Goal: Task Accomplishment & Management: Manage account settings

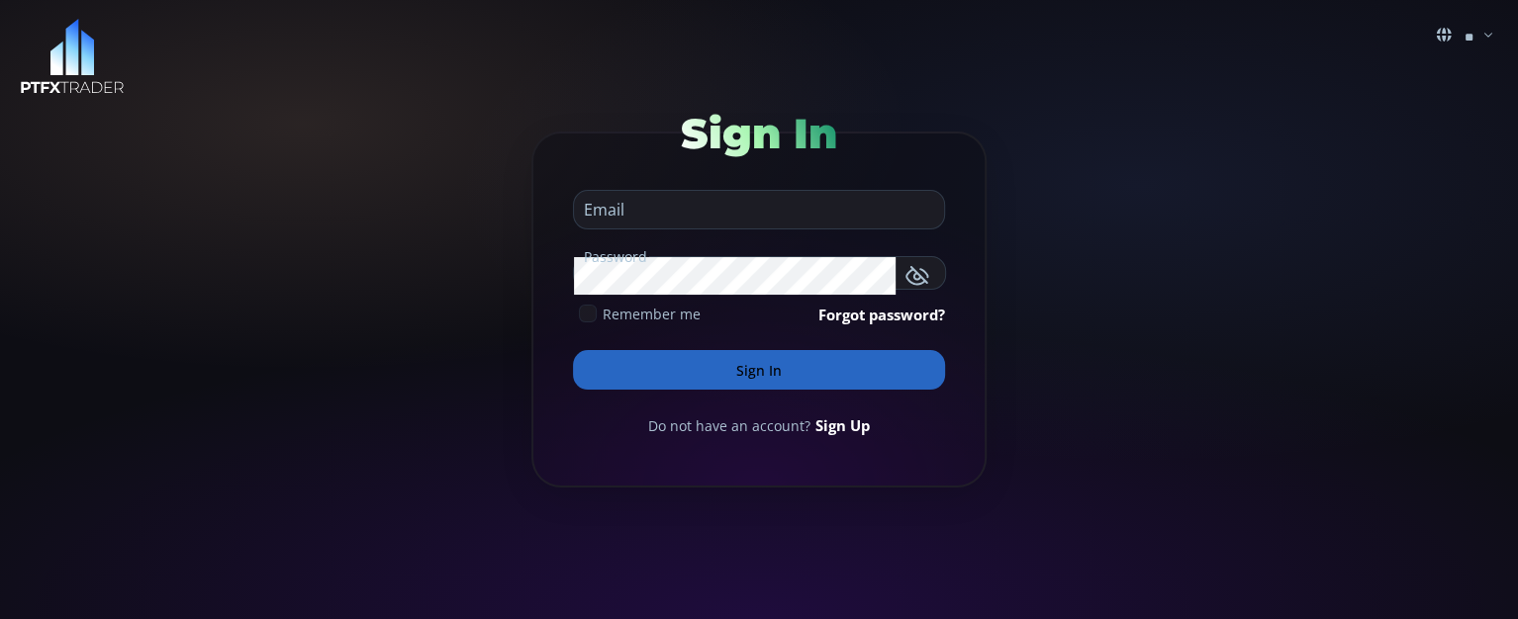
click at [649, 213] on input "email" at bounding box center [754, 210] width 360 height 38
type input "**********"
click at [605, 355] on button "Sign In" at bounding box center [759, 370] width 372 height 40
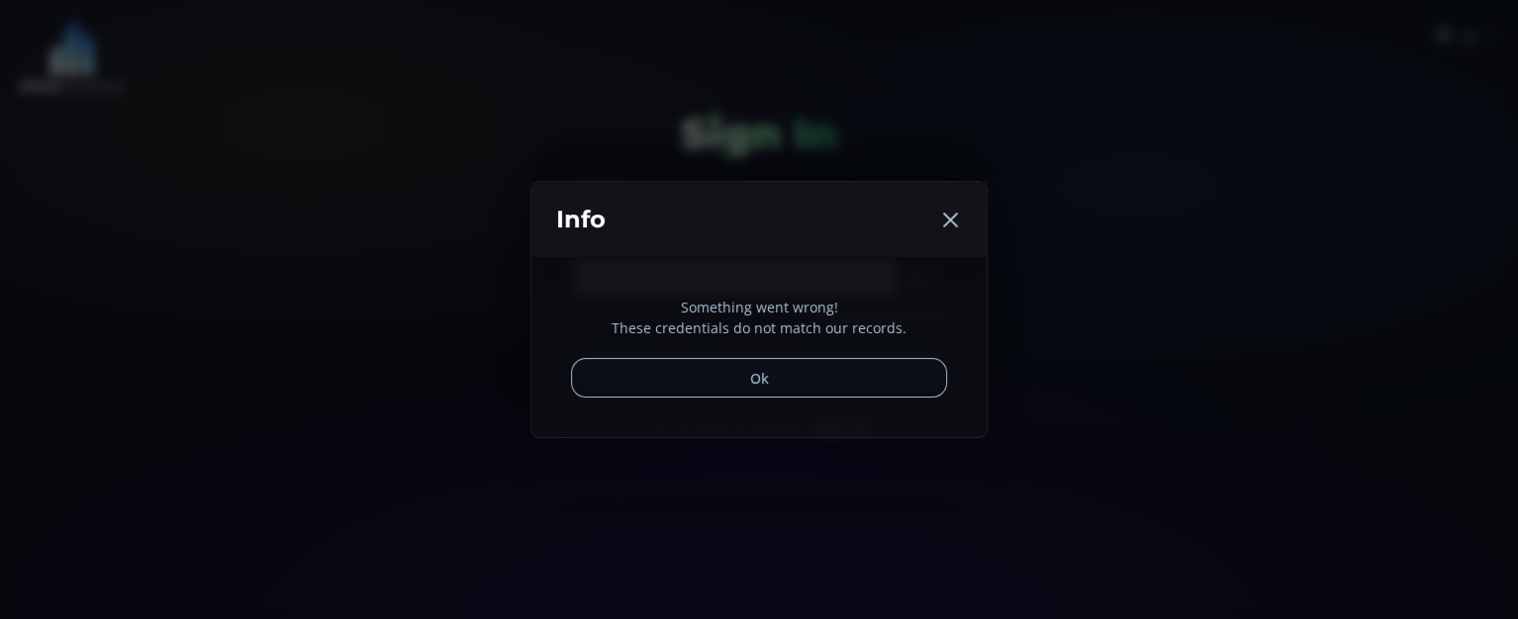
click at [767, 369] on button "Ok" at bounding box center [759, 378] width 376 height 40
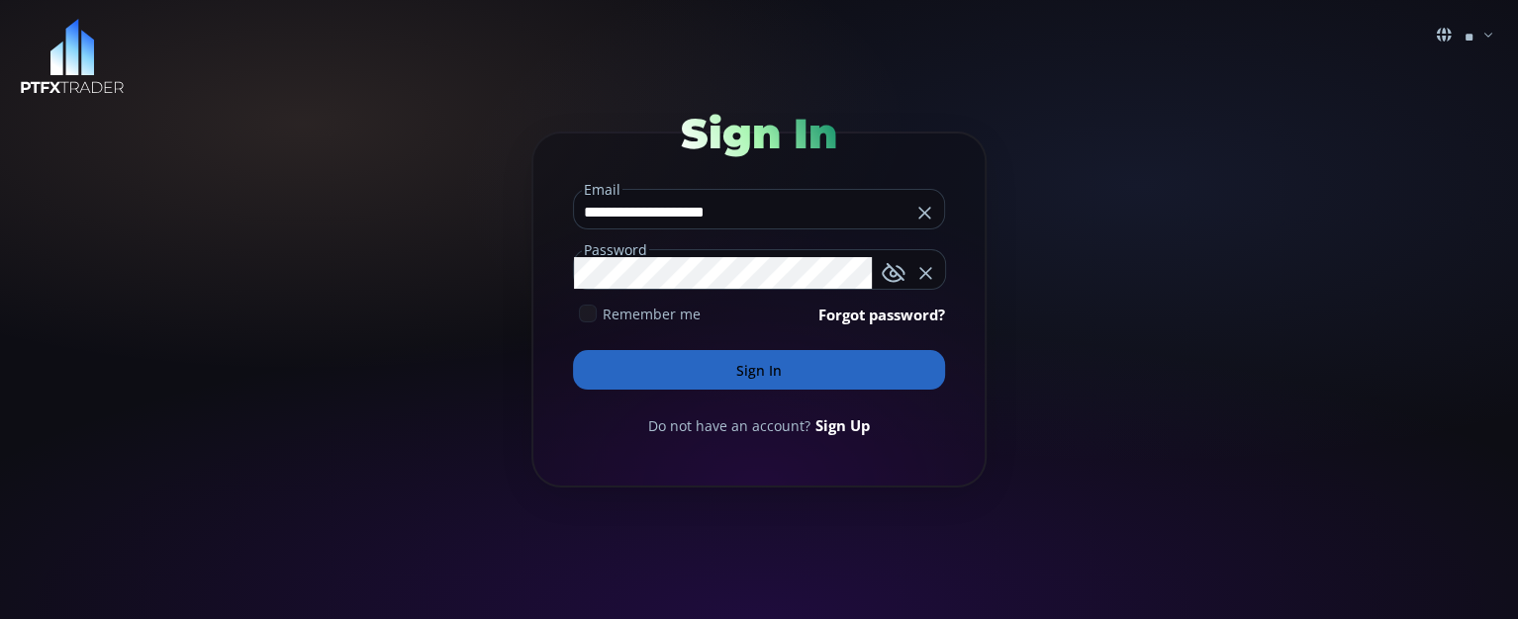
click at [573, 350] on button "Sign In" at bounding box center [759, 370] width 372 height 40
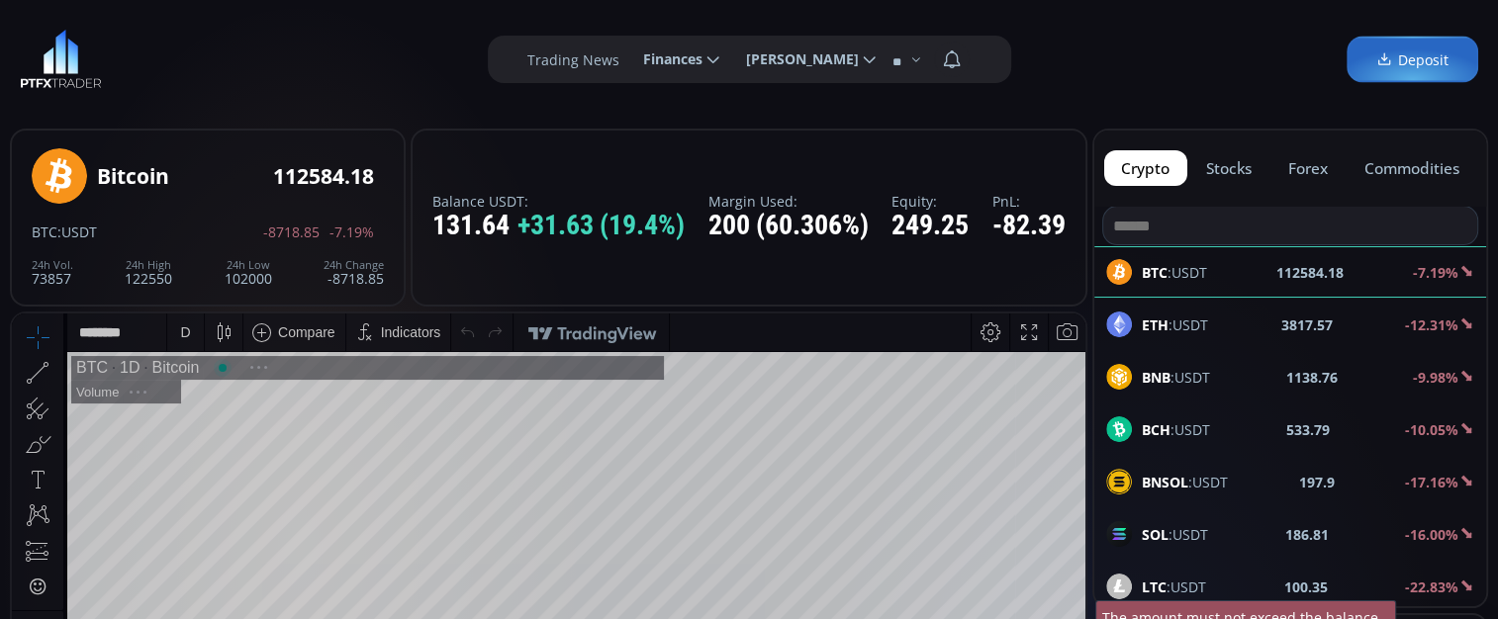
scroll to position [269, 0]
